Goal: Information Seeking & Learning: Learn about a topic

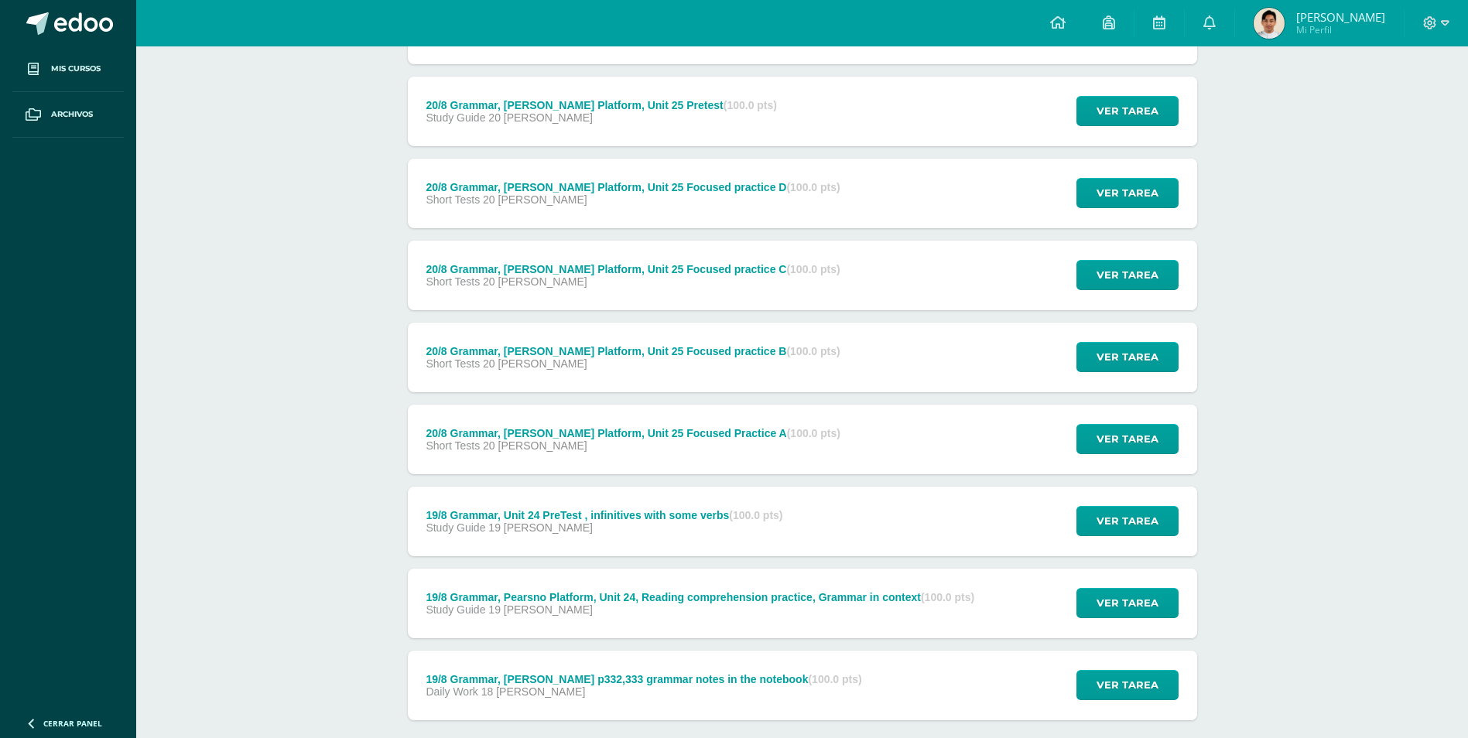
scroll to position [2152, 0]
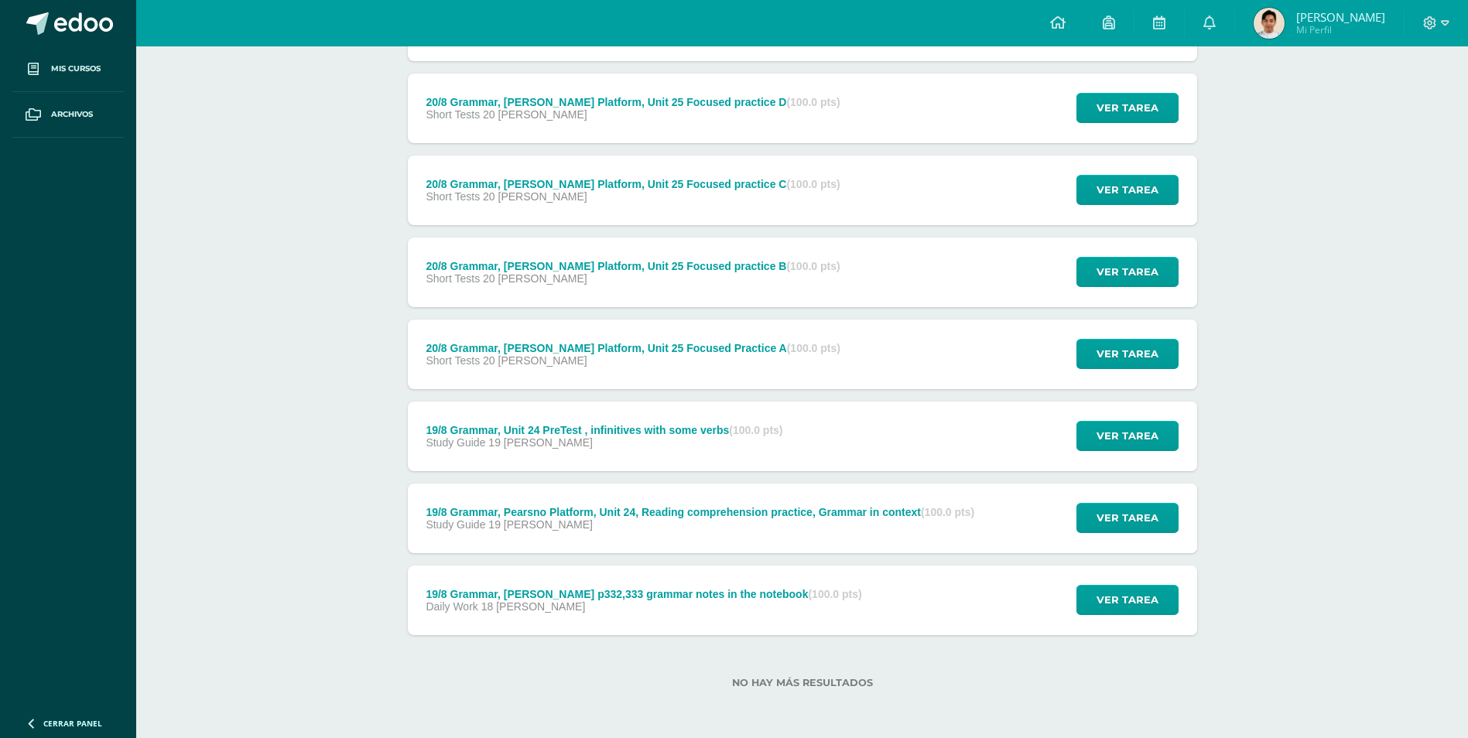
click at [729, 603] on div "Daily Work 18 [PERSON_NAME]" at bounding box center [644, 606] width 436 height 12
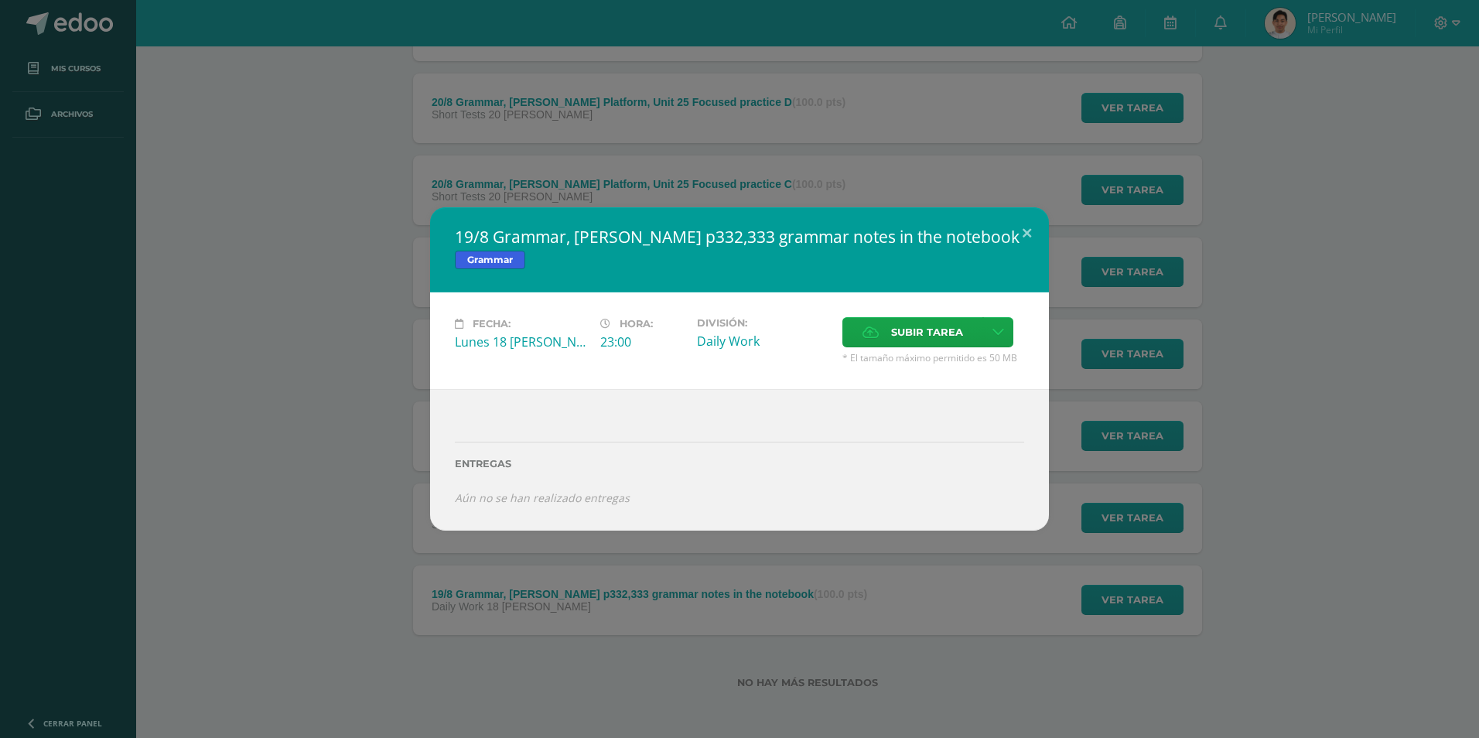
click at [332, 520] on div "19/8 Grammar, [PERSON_NAME] p332,333 grammar notes in the notebook Grammar Fech…" at bounding box center [739, 368] width 1467 height 323
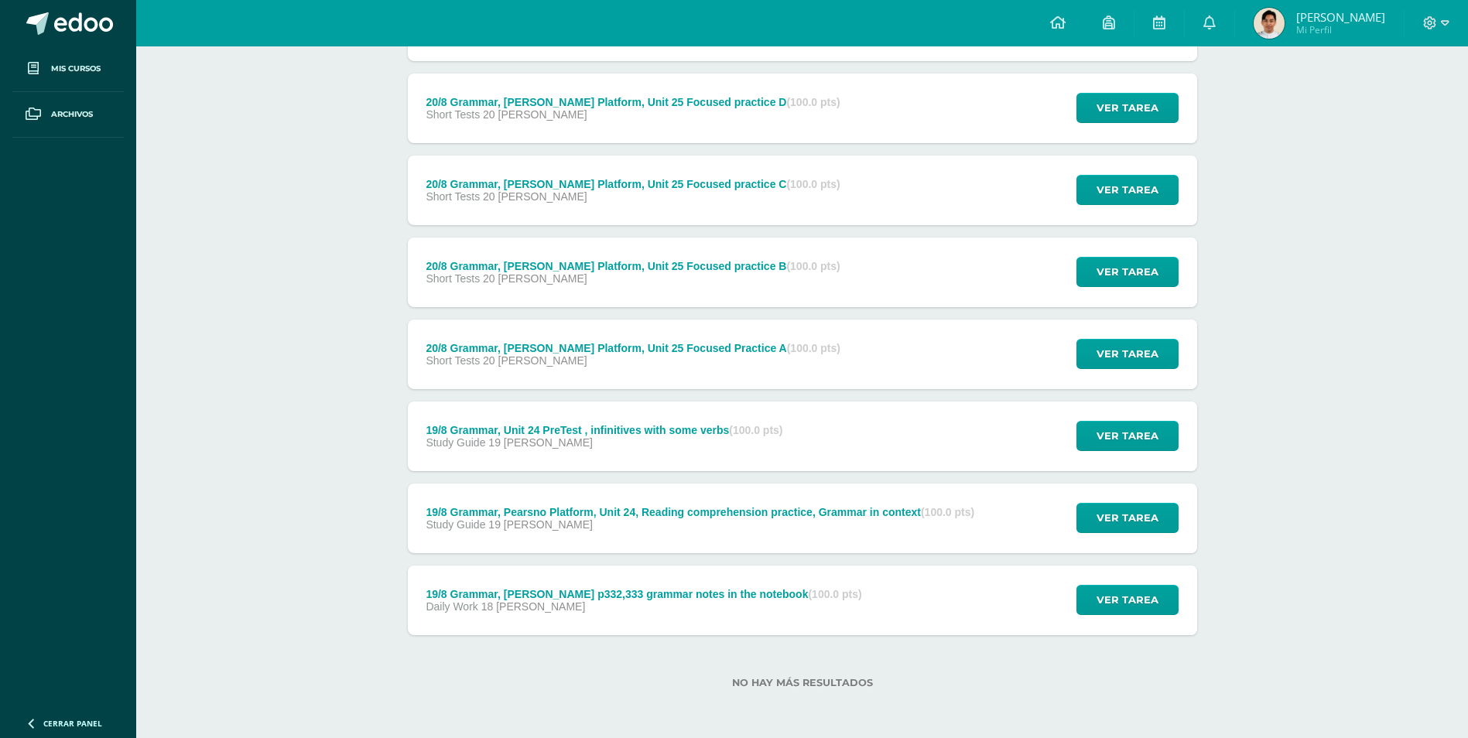
click at [579, 531] on div "19/8 Grammar, Pearsno Platform, Unit 24, Reading comprehension practice, Gramma…" at bounding box center [701, 519] width 586 height 70
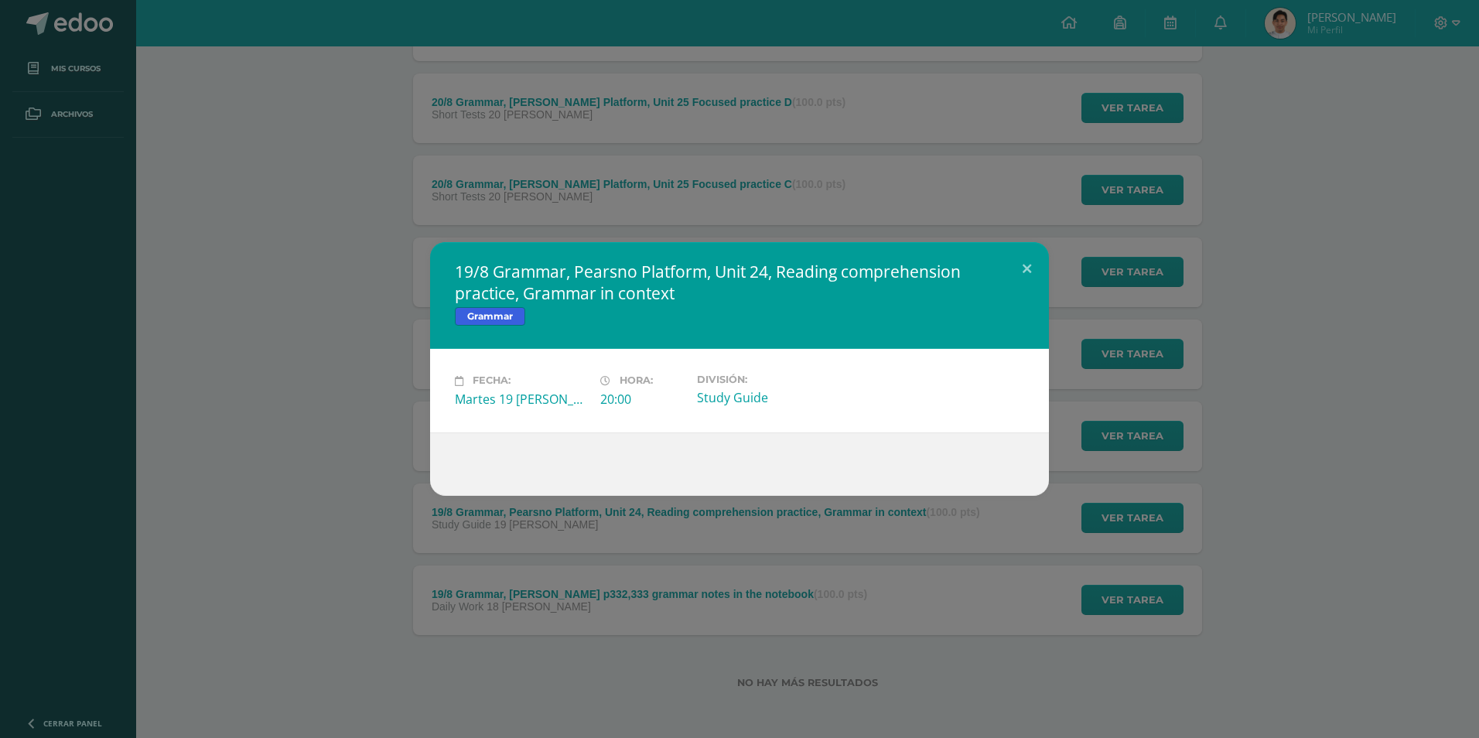
click at [339, 494] on div "19/8 Grammar, Pearsno Platform, Unit 24, Reading comprehension practice, Gramma…" at bounding box center [739, 368] width 1467 height 253
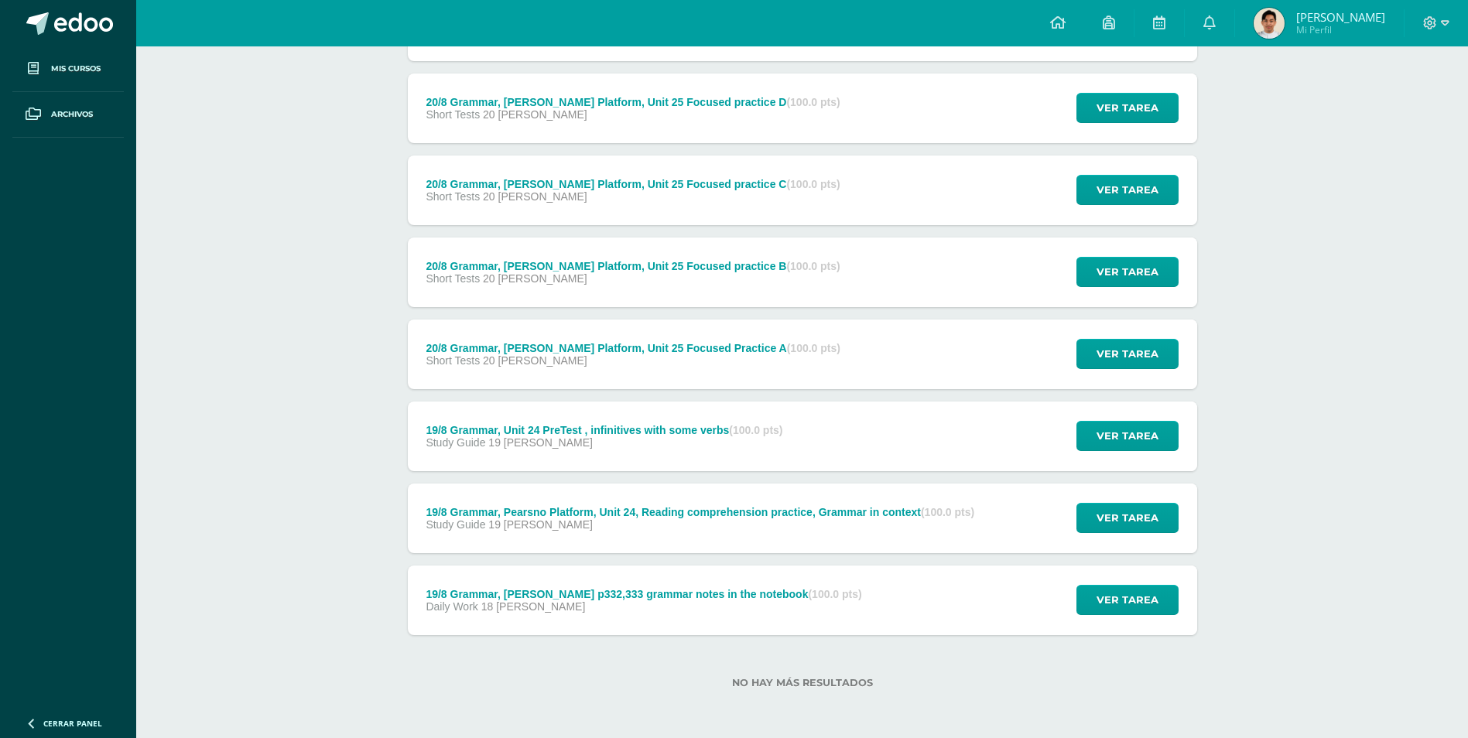
click at [648, 449] on div "19/8 Grammar, Unit 24 PreTest , infinitives with some verbs (100.0 pts) Study G…" at bounding box center [605, 437] width 394 height 70
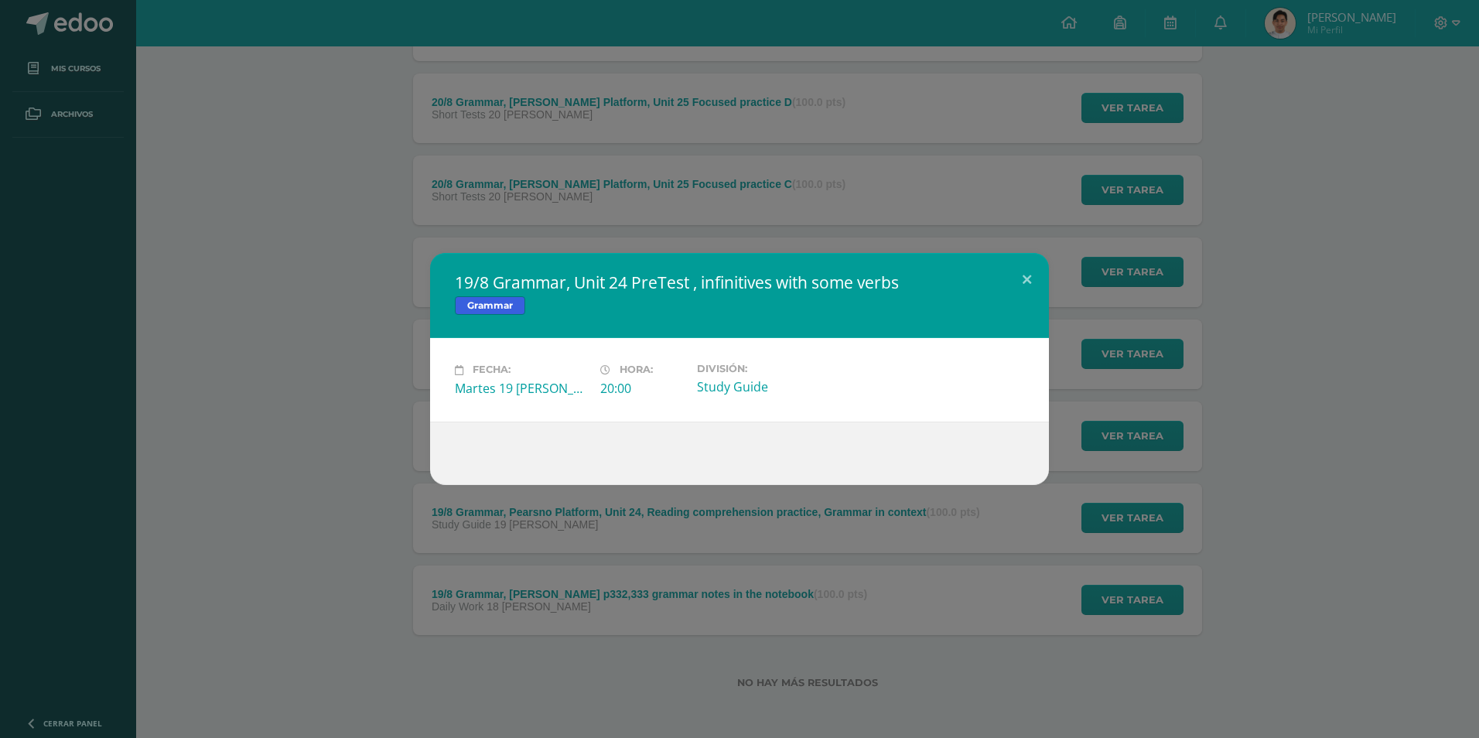
click at [328, 408] on div "19/8 Grammar, Unit 24 PreTest , infinitives with some verbs Grammar Fecha: Mart…" at bounding box center [739, 368] width 1467 height 231
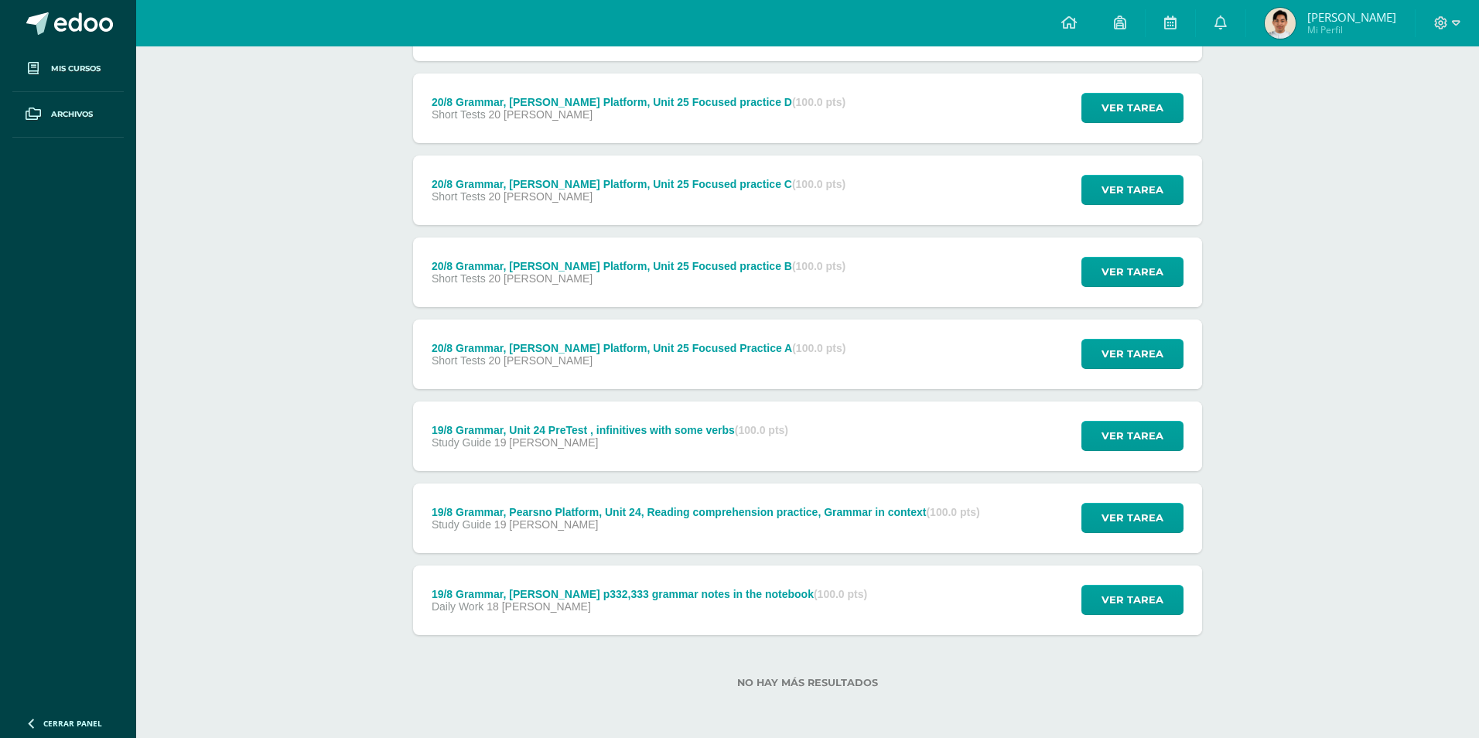
click at [600, 366] on div "Short Tests 20 [PERSON_NAME]" at bounding box center [639, 360] width 415 height 12
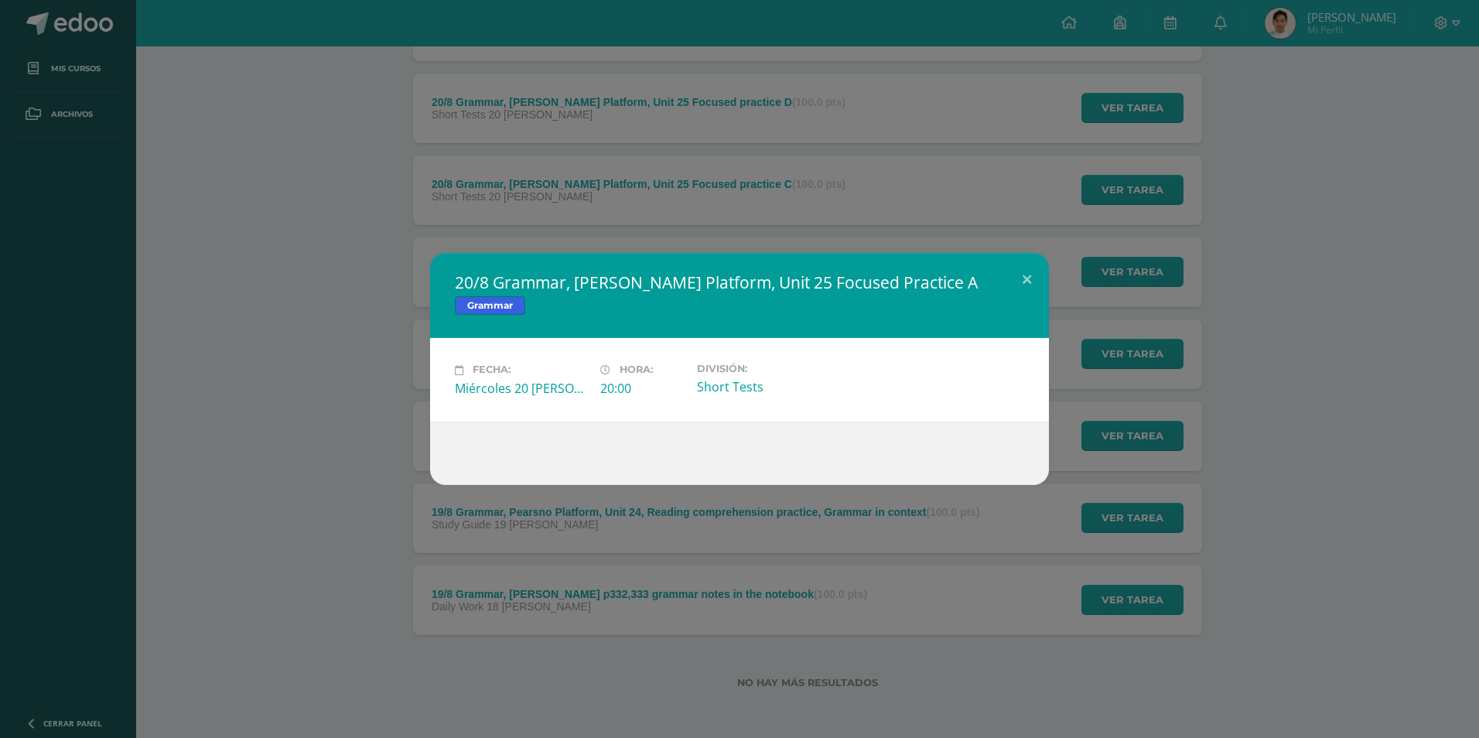
click at [251, 375] on div "20/8 Grammar, [PERSON_NAME] Platform, Unit 25 Focused Practice A Grammar Fecha:…" at bounding box center [739, 368] width 1467 height 231
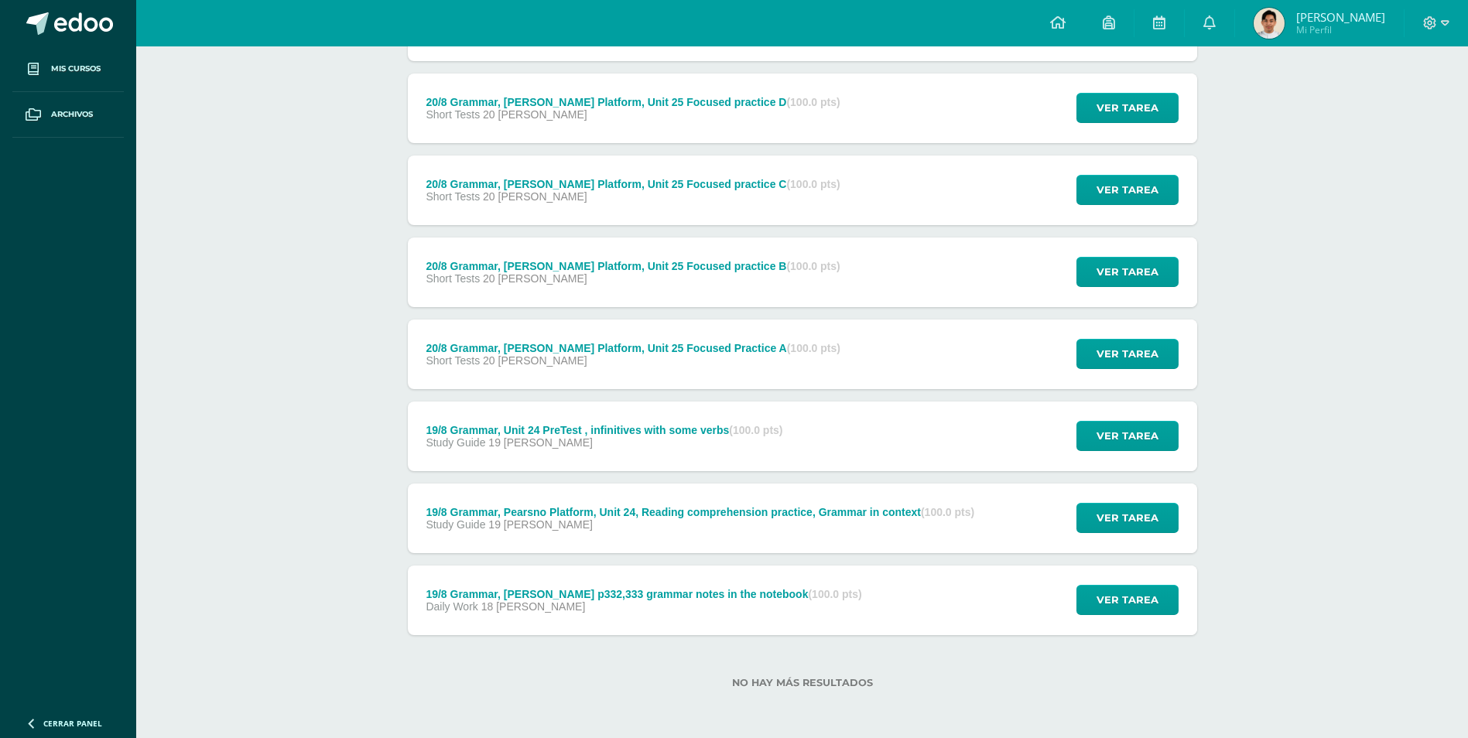
click at [658, 530] on div "Study Guide 19 [PERSON_NAME]" at bounding box center [700, 524] width 549 height 12
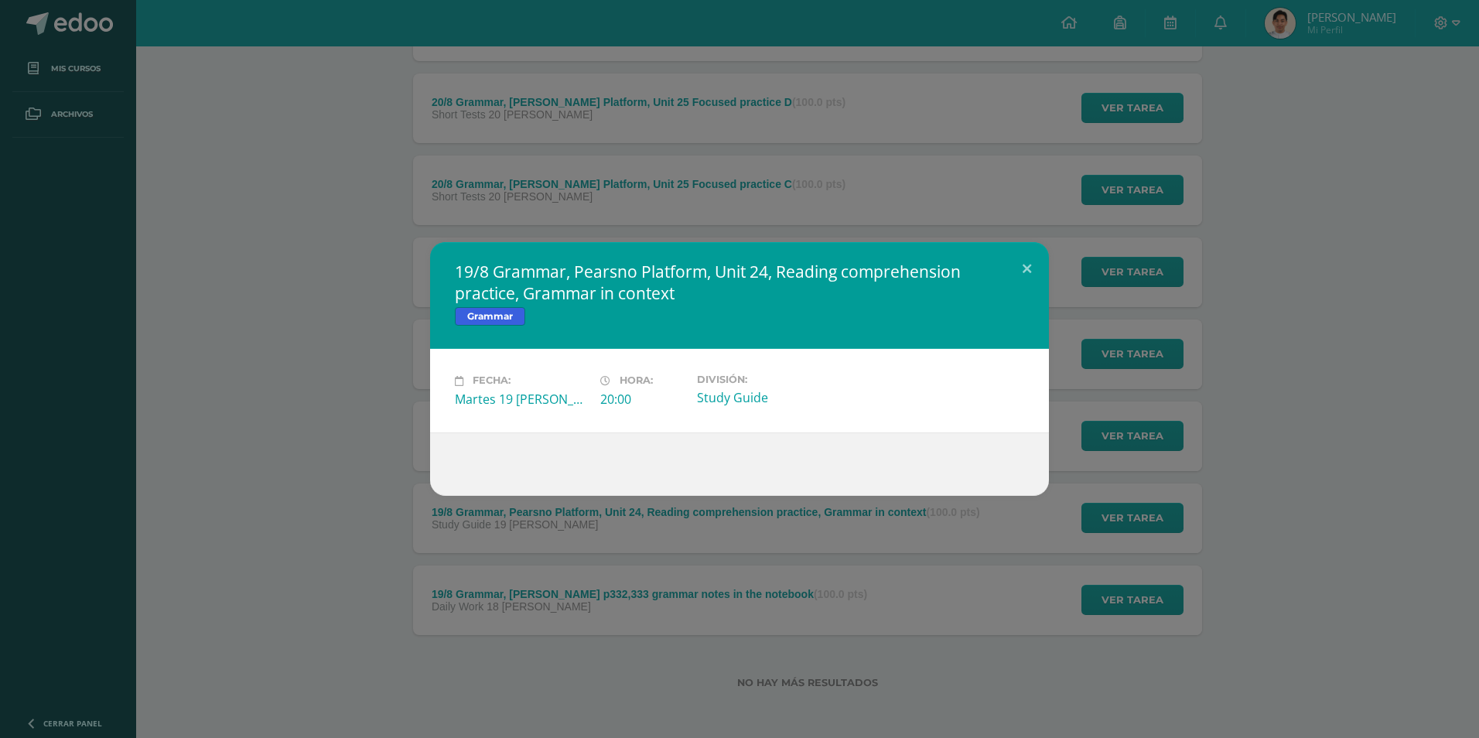
click at [865, 214] on div "19/8 Grammar, Pearsno Platform, Unit 24, Reading comprehension practice, Gramma…" at bounding box center [739, 369] width 1479 height 738
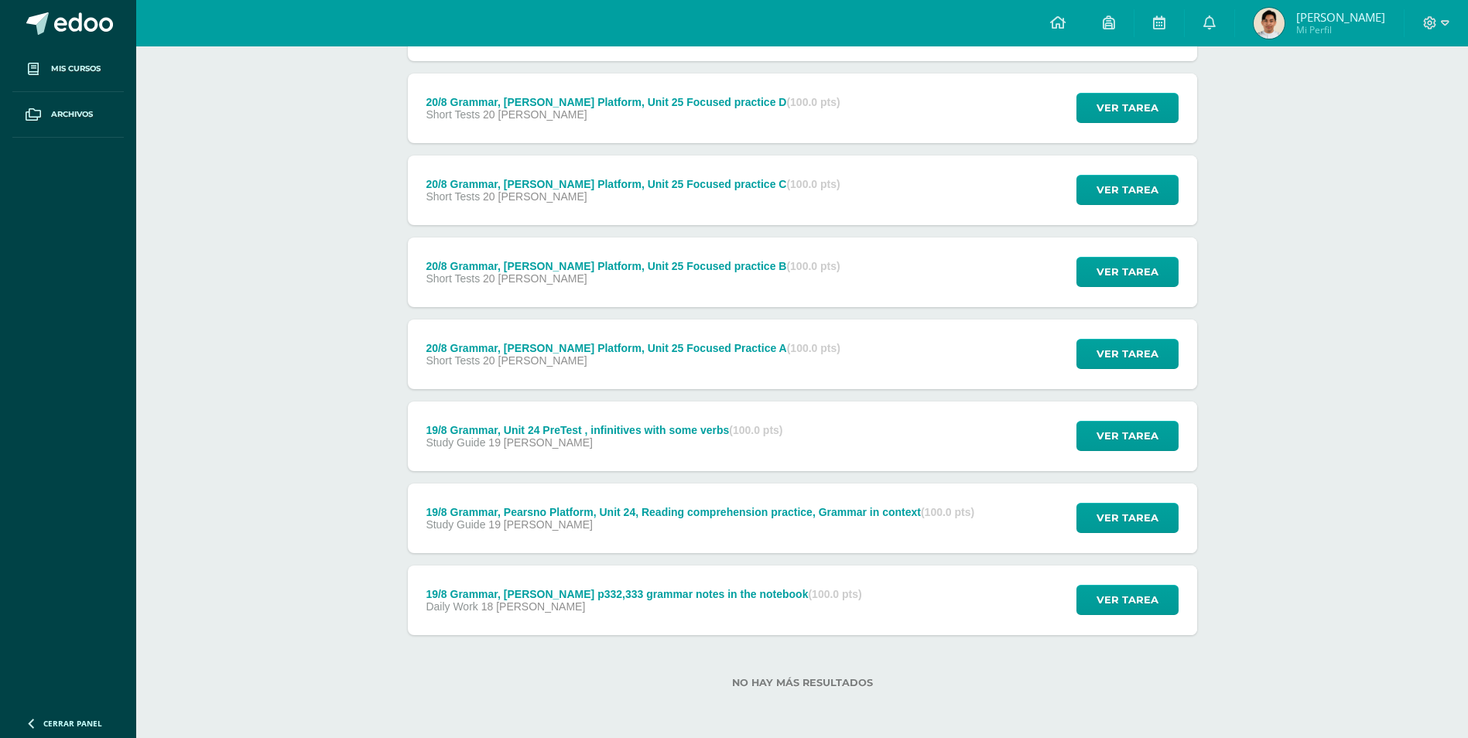
click at [756, 452] on div "19/8 Grammar, Unit 24 PreTest , infinitives with some verbs (100.0 pts) Study G…" at bounding box center [605, 437] width 394 height 70
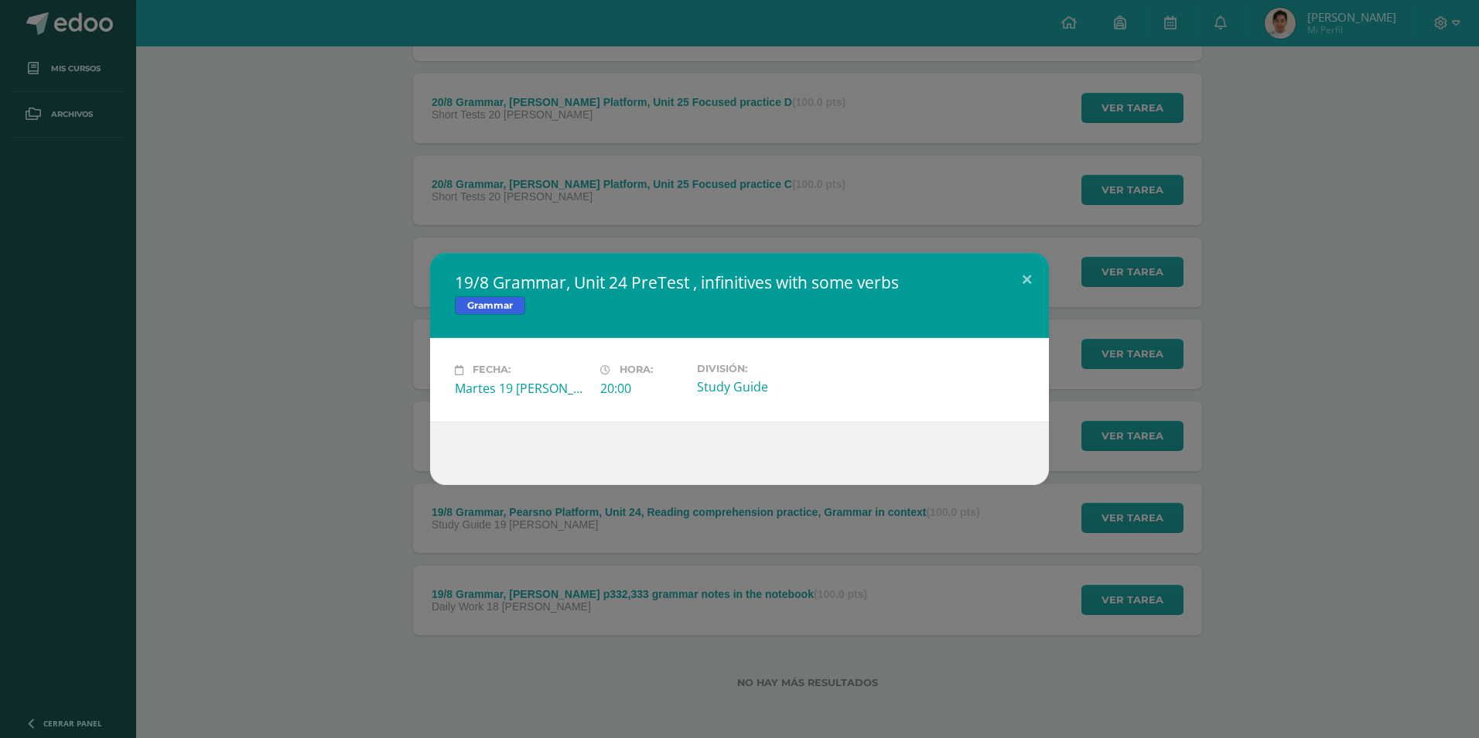
drag, startPoint x: 575, startPoint y: 288, endPoint x: 637, endPoint y: 283, distance: 62.1
click at [637, 283] on h2 "19/8 Grammar, Unit 24 PreTest , infinitives with some verbs" at bounding box center [739, 283] width 569 height 22
drag, startPoint x: 658, startPoint y: 277, endPoint x: 629, endPoint y: 278, distance: 28.6
click at [657, 277] on h2 "19/8 Grammar, Unit 24 PreTest , infinitives with some verbs" at bounding box center [739, 283] width 569 height 22
click at [713, 281] on h2 "19/8 Grammar, Unit 24 PreTest , infinitives with some verbs" at bounding box center [739, 283] width 569 height 22
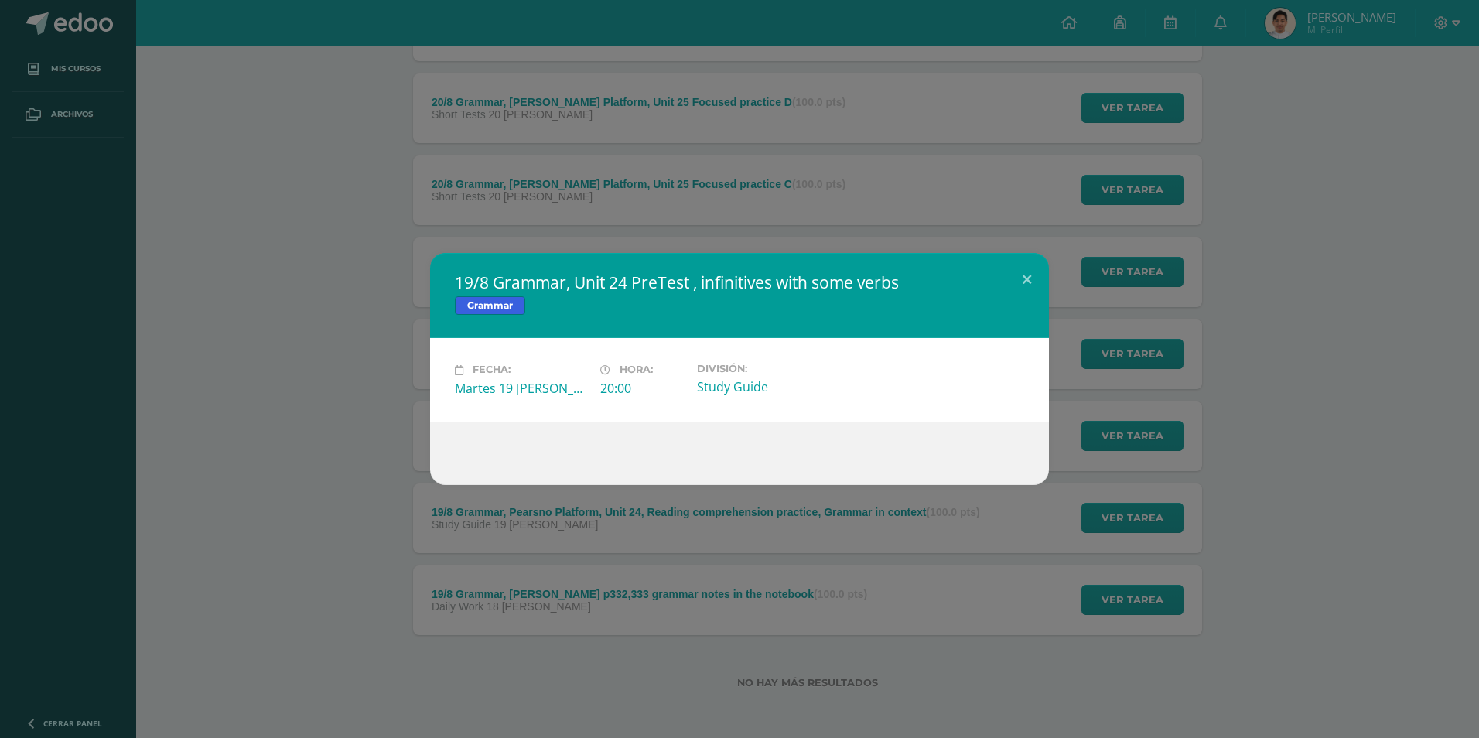
drag, startPoint x: 835, startPoint y: 278, endPoint x: 709, endPoint y: 311, distance: 130.4
click at [718, 310] on div "19/8 Grammar, Unit 24 PreTest , infinitives with some verbs Grammar" at bounding box center [739, 295] width 619 height 85
drag, startPoint x: 260, startPoint y: 508, endPoint x: 273, endPoint y: 501, distance: 14.9
click at [265, 504] on div "19/8 Grammar, Unit 24 PreTest , infinitives with some verbs Grammar Fecha: Mart…" at bounding box center [739, 369] width 1479 height 738
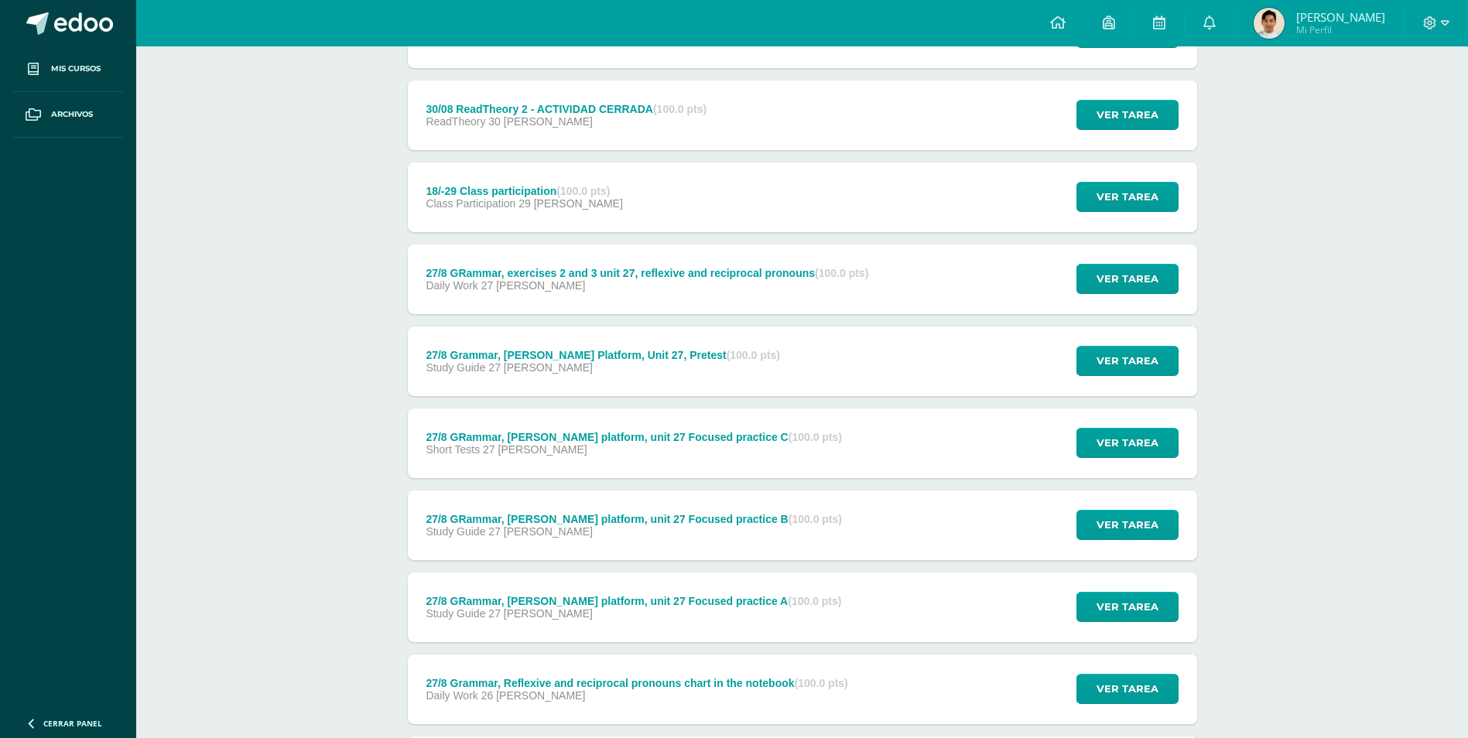
scroll to position [1069, 0]
